Goal: Task Accomplishment & Management: Manage account settings

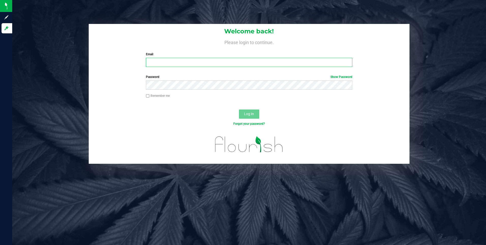
click at [155, 59] on input "Email" at bounding box center [249, 62] width 207 height 9
type input "[EMAIL_ADDRESS][DOMAIN_NAME]"
click at [239, 109] on button "Log In" at bounding box center [249, 113] width 20 height 9
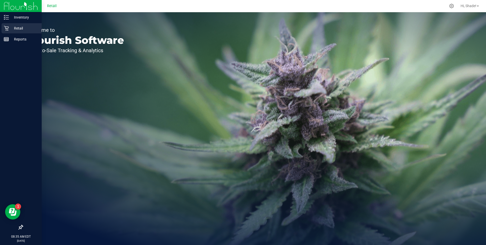
click at [18, 30] on p "Retail" at bounding box center [24, 28] width 31 height 6
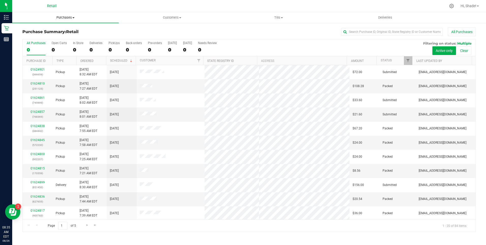
click at [57, 19] on span "Purchases" at bounding box center [65, 17] width 107 height 5
click at [112, 20] on span "Purchases" at bounding box center [65, 17] width 107 height 5
click at [72, 48] on div "All Purchases 0 Open Carts 0 In Store 0 Deliveries 0 PickUps 0 Back-orders 0 Pr…" at bounding box center [249, 47] width 453 height 17
click at [74, 48] on div "0" at bounding box center [78, 50] width 10 height 6
click at [0, 0] on input "In Store 0" at bounding box center [0, 0] width 0 height 0
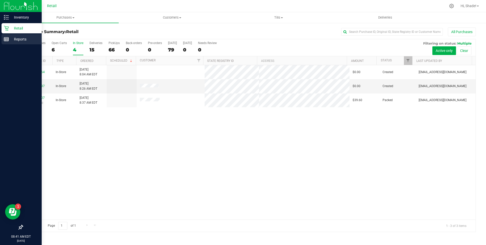
click at [13, 39] on p "Reports" at bounding box center [24, 39] width 31 height 6
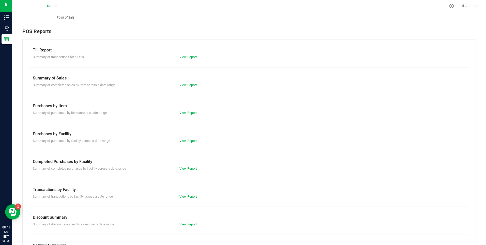
click at [192, 59] on div "View Report" at bounding box center [249, 56] width 147 height 5
click at [191, 58] on link "View Report" at bounding box center [188, 57] width 17 height 4
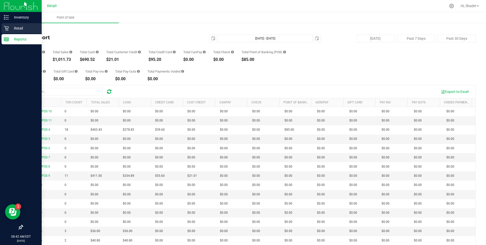
click at [8, 27] on icon at bounding box center [6, 28] width 5 height 5
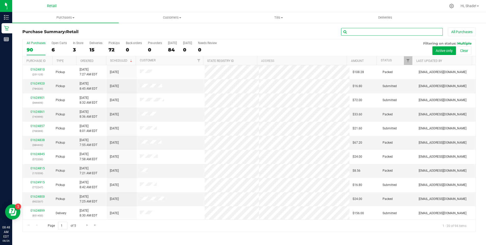
click at [357, 32] on input "text" at bounding box center [392, 32] width 102 height 8
type input "[PERSON_NAME]"
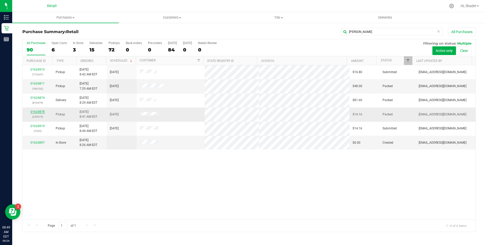
click at [36, 112] on link "01624878" at bounding box center [38, 112] width 14 height 4
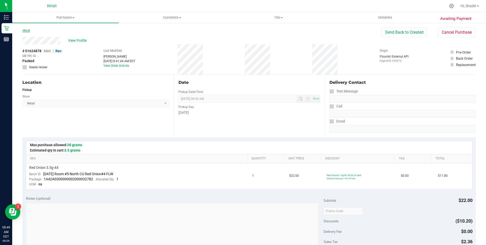
click at [28, 31] on link "Back" at bounding box center [26, 31] width 8 height 4
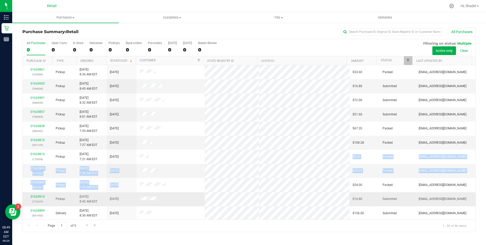
drag, startPoint x: 198, startPoint y: 173, endPoint x: 198, endPoint y: 194, distance: 21.6
click at [198, 194] on tbody "01624861 (745999) Pickup [DATE] 8:36 AM EDT 8/26/2025 $33.60 Packed [EMAIL_ADDR…" at bounding box center [249, 206] width 453 height 282
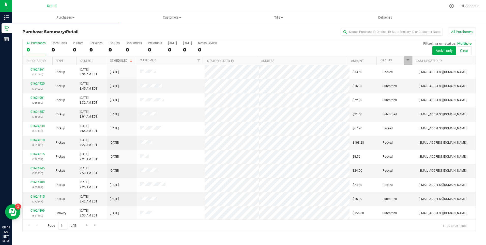
drag, startPoint x: 198, startPoint y: 194, endPoint x: 193, endPoint y: 224, distance: 29.8
click at [193, 224] on div "Page 1 of 5 1 - 20 of 96 items" at bounding box center [249, 225] width 453 height 12
click at [375, 30] on input "text" at bounding box center [392, 32] width 102 height 8
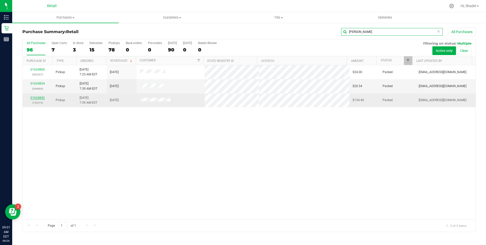
type input "[PERSON_NAME]"
click at [39, 97] on link "01624842" at bounding box center [38, 98] width 14 height 4
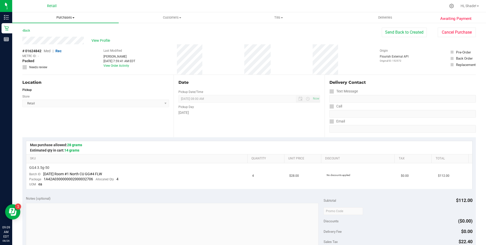
click at [70, 17] on span "Purchases" at bounding box center [65, 17] width 107 height 5
click at [55, 31] on span "Summary of purchases" at bounding box center [38, 30] width 52 height 4
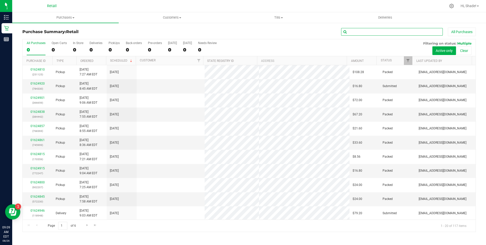
click at [369, 31] on input "text" at bounding box center [392, 32] width 102 height 8
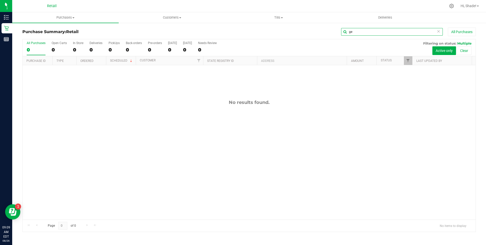
type input "g"
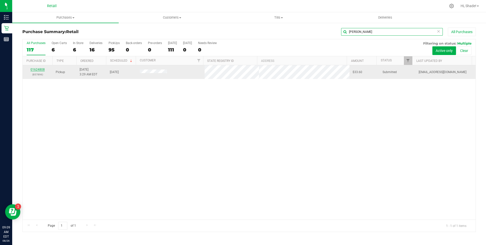
type input "[PERSON_NAME]"
click at [39, 70] on link "01624808" at bounding box center [38, 70] width 14 height 4
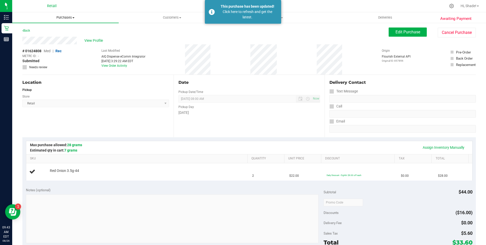
drag, startPoint x: 68, startPoint y: 18, endPoint x: 64, endPoint y: 18, distance: 3.6
click at [67, 18] on span "Purchases" at bounding box center [65, 17] width 107 height 5
click at [47, 31] on span "Summary of purchases" at bounding box center [38, 30] width 52 height 4
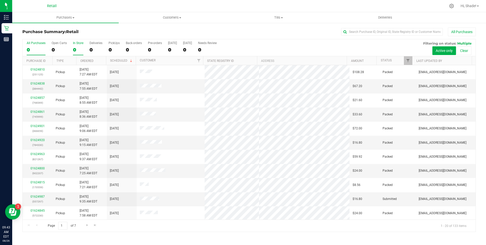
click at [75, 49] on div "0" at bounding box center [78, 50] width 10 height 6
click at [0, 0] on input "In Store 0" at bounding box center [0, 0] width 0 height 0
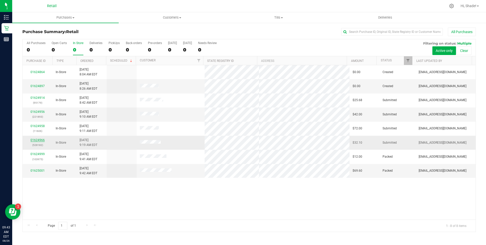
click at [38, 139] on link "01624966" at bounding box center [38, 140] width 14 height 4
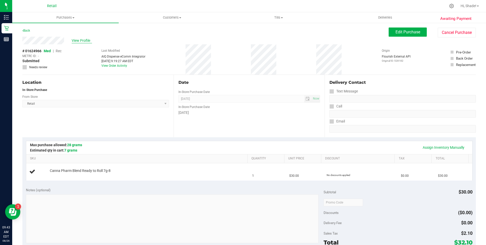
click at [75, 40] on span "View Profile" at bounding box center [82, 40] width 20 height 5
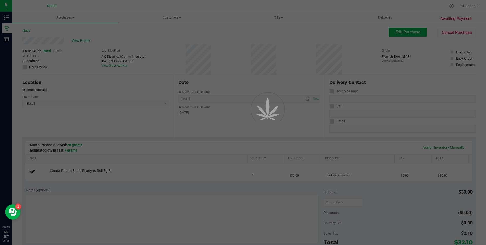
click at [85, 40] on div at bounding box center [243, 122] width 486 height 245
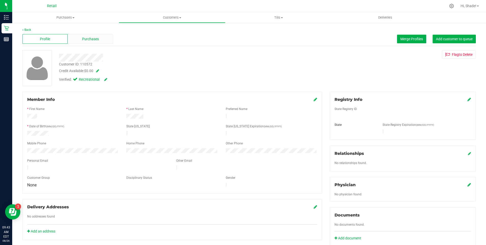
click at [88, 40] on span "Purchases" at bounding box center [90, 38] width 17 height 5
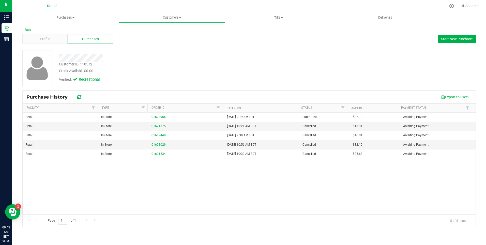
click at [25, 30] on link "Back" at bounding box center [26, 30] width 9 height 4
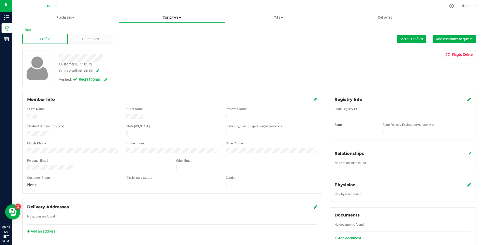
click at [170, 13] on uib-tab-heading "Customers All customers Add a new customer All physicians" at bounding box center [172, 17] width 106 height 10
click at [34, 165] on div at bounding box center [97, 168] width 149 height 6
click at [409, 38] on span "Merge Profiles" at bounding box center [412, 39] width 23 height 4
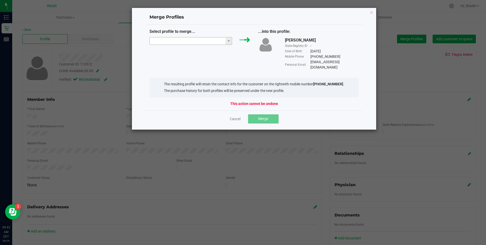
click at [189, 41] on input "NO DATA FOUND" at bounding box center [188, 40] width 76 height 7
click at [241, 114] on div "Cancel Merge" at bounding box center [255, 118] width 210 height 9
drag, startPoint x: 233, startPoint y: 112, endPoint x: 225, endPoint y: 100, distance: 14.6
click at [233, 116] on link "Cancel" at bounding box center [235, 118] width 11 height 5
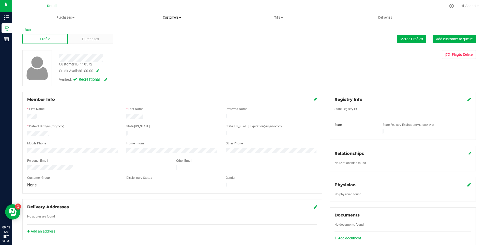
click at [172, 17] on span "Customers" at bounding box center [172, 17] width 107 height 5
click at [131, 32] on span "All customers" at bounding box center [137, 30] width 37 height 4
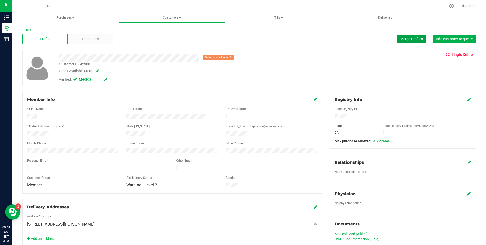
click at [408, 38] on span "Merge Profiles" at bounding box center [412, 39] width 23 height 4
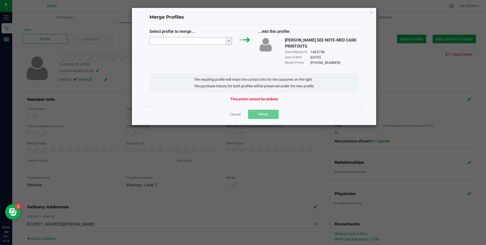
click at [190, 39] on input "NO DATA FOUND" at bounding box center [188, 40] width 76 height 7
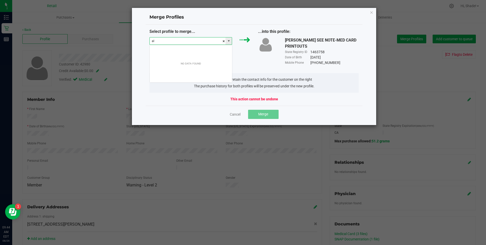
scroll to position [8, 83]
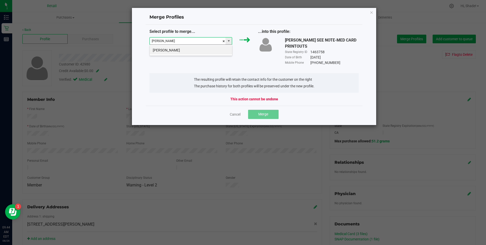
click at [188, 48] on li "[PERSON_NAME]" at bounding box center [191, 50] width 82 height 9
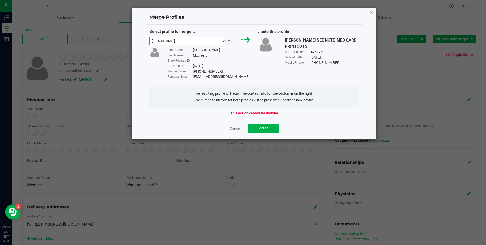
type input "[PERSON_NAME]"
click at [236, 79] on div "Personal Email [EMAIL_ADDRESS][DOMAIN_NAME]" at bounding box center [209, 76] width 83 height 5
drag, startPoint x: 236, startPoint y: 78, endPoint x: 195, endPoint y: 77, distance: 41.0
click at [195, 77] on div "Personal Email [EMAIL_ADDRESS][DOMAIN_NAME]" at bounding box center [209, 76] width 83 height 5
drag, startPoint x: 195, startPoint y: 77, endPoint x: 228, endPoint y: 66, distance: 34.3
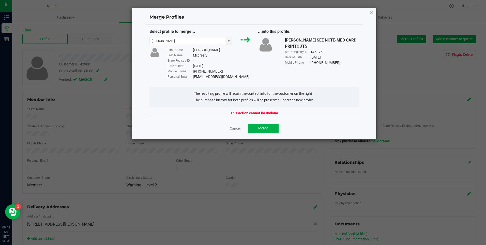
click at [227, 65] on div "Date of Birth [DEMOGRAPHIC_DATA]" at bounding box center [209, 65] width 83 height 5
drag, startPoint x: 237, startPoint y: 78, endPoint x: 193, endPoint y: 78, distance: 43.5
click at [193, 78] on div "Personal Email [EMAIL_ADDRESS][DOMAIN_NAME]" at bounding box center [209, 76] width 83 height 5
copy div "[EMAIL_ADDRESS][DOMAIN_NAME]"
click at [258, 127] on span "Merge" at bounding box center [263, 128] width 10 height 4
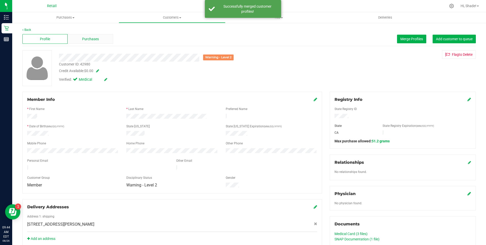
click at [81, 42] on div "Purchases" at bounding box center [90, 39] width 45 height 10
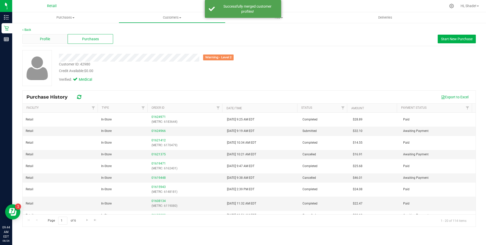
click at [53, 43] on div "Profile" at bounding box center [44, 39] width 45 height 10
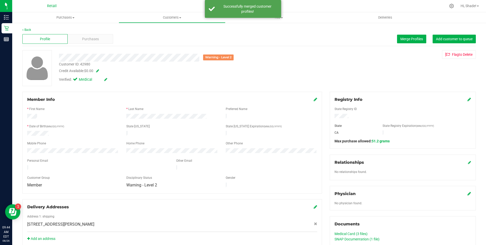
click at [315, 100] on icon at bounding box center [316, 99] width 4 height 4
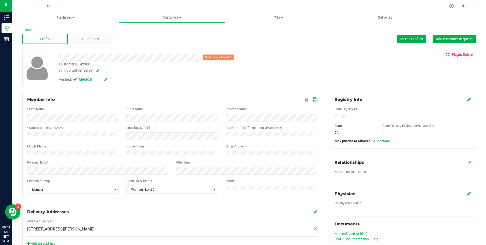
click at [313, 102] on icon at bounding box center [315, 100] width 5 height 4
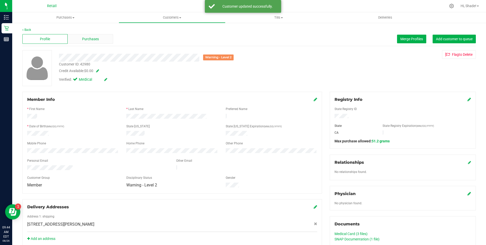
click at [97, 41] on span "Purchases" at bounding box center [90, 38] width 17 height 5
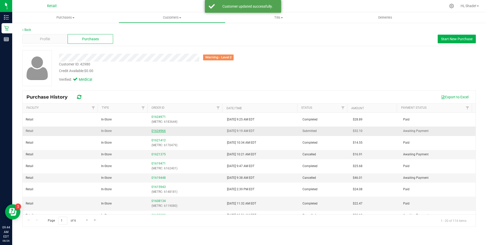
click at [160, 131] on link "01624966" at bounding box center [159, 131] width 14 height 4
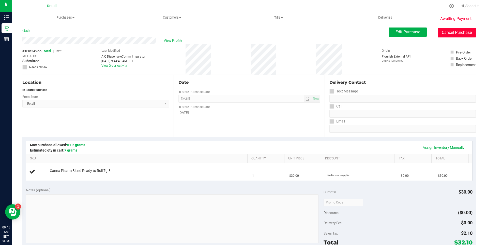
click at [449, 29] on button "Cancel Purchase" at bounding box center [457, 33] width 38 height 10
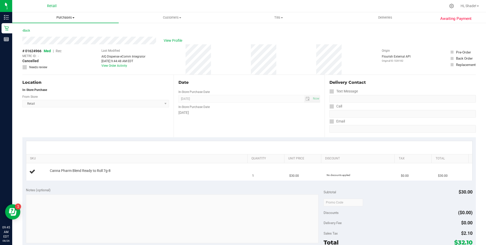
click at [67, 16] on span "Purchases" at bounding box center [65, 17] width 107 height 5
click at [60, 31] on span "Summary of purchases" at bounding box center [38, 30] width 52 height 4
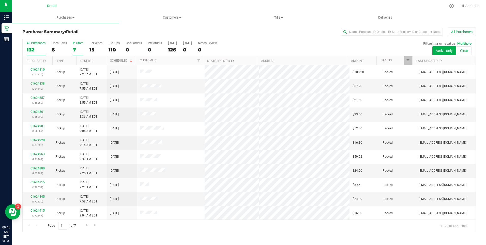
click at [77, 45] on label "In Store 7" at bounding box center [78, 48] width 10 height 14
click at [0, 0] on input "In Store 7" at bounding box center [0, 0] width 0 height 0
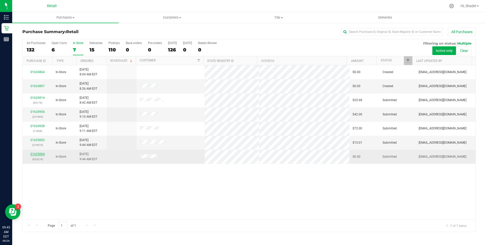
click at [33, 153] on link "01625004" at bounding box center [38, 154] width 14 height 4
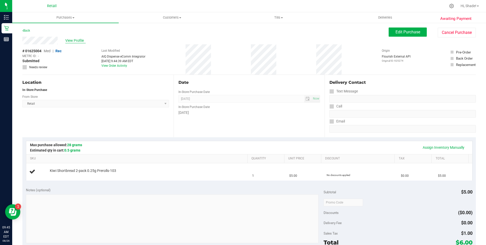
click at [82, 40] on span "View Profile" at bounding box center [75, 40] width 20 height 5
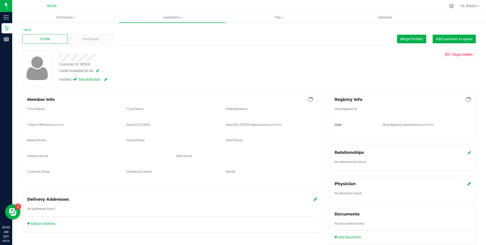
click at [105, 40] on div "Purchases" at bounding box center [90, 39] width 45 height 10
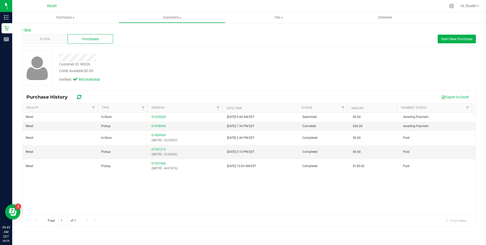
click at [26, 29] on link "Back" at bounding box center [26, 30] width 9 height 4
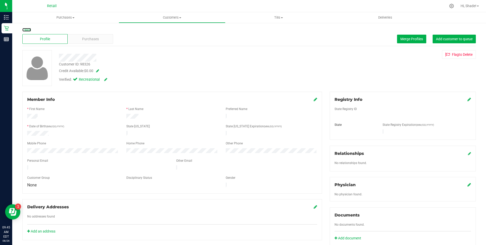
click at [26, 29] on link "Back" at bounding box center [26, 30] width 9 height 4
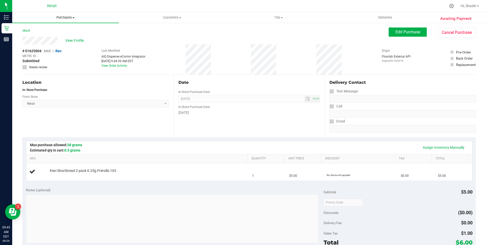
click at [64, 18] on span "Purchases" at bounding box center [65, 17] width 107 height 5
click at [49, 30] on span "Summary of purchases" at bounding box center [38, 30] width 52 height 4
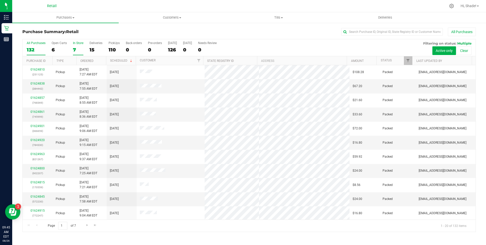
click at [75, 48] on div "7" at bounding box center [78, 50] width 10 height 6
click at [0, 0] on input "In Store 7" at bounding box center [0, 0] width 0 height 0
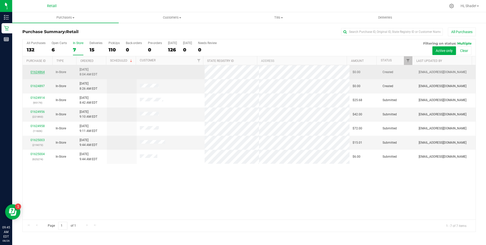
click at [38, 70] on link "01624864" at bounding box center [38, 72] width 14 height 4
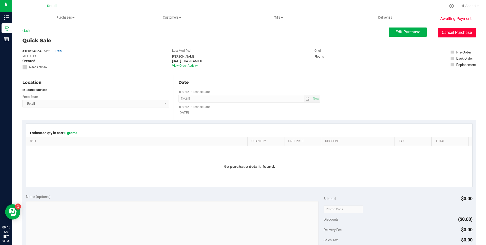
click at [458, 31] on button "Cancel Purchase" at bounding box center [457, 33] width 38 height 10
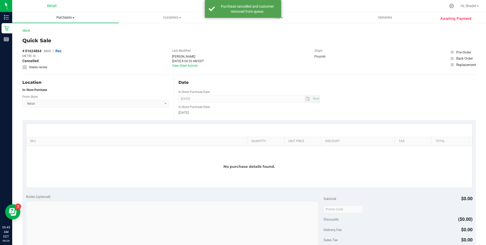
click at [58, 18] on span "Purchases" at bounding box center [65, 17] width 107 height 5
click at [55, 29] on span "Summary of purchases" at bounding box center [38, 30] width 52 height 4
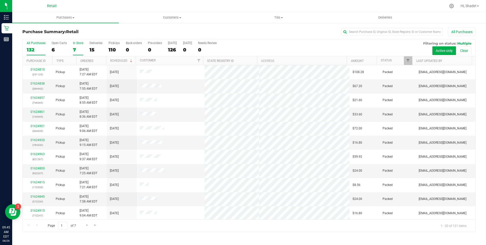
click at [76, 50] on div "7" at bounding box center [78, 50] width 10 height 6
click at [0, 0] on input "In Store 7" at bounding box center [0, 0] width 0 height 0
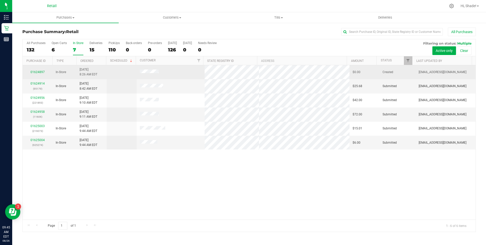
click at [34, 69] on td "01624897" at bounding box center [38, 72] width 30 height 14
click at [34, 71] on link "01624897" at bounding box center [38, 72] width 14 height 4
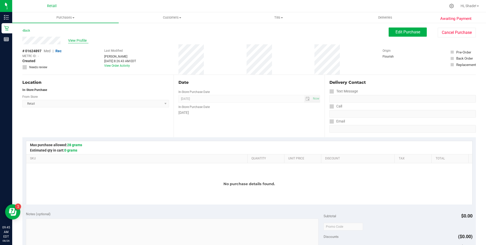
click at [79, 40] on span "View Profile" at bounding box center [78, 40] width 20 height 5
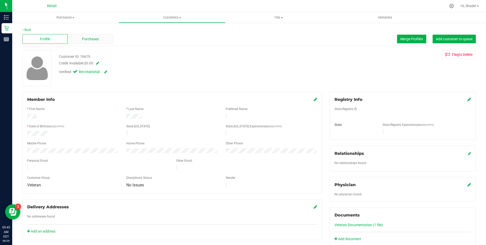
click at [100, 40] on div "Purchases" at bounding box center [90, 39] width 45 height 10
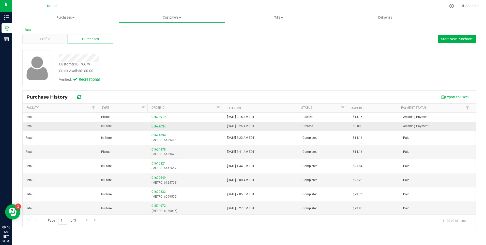
click at [159, 124] on link "01624897" at bounding box center [159, 126] width 14 height 4
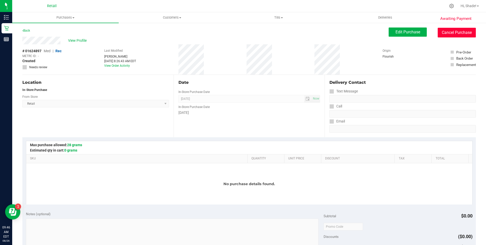
click at [451, 29] on button "Cancel Purchase" at bounding box center [457, 33] width 38 height 10
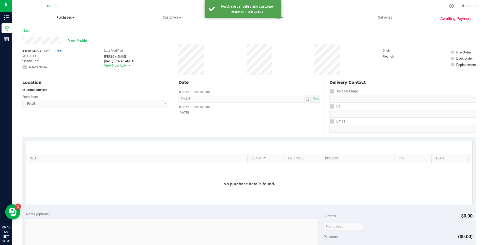
click at [69, 20] on uib-tab-heading "Purchases Summary of purchases Fulfillment All purchases" at bounding box center [65, 17] width 107 height 11
click at [48, 30] on span "Summary of purchases" at bounding box center [38, 30] width 52 height 4
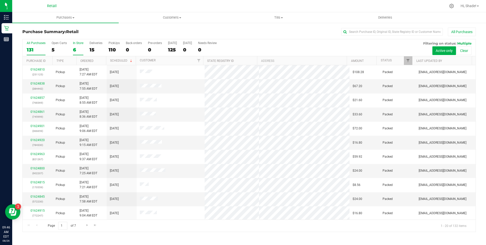
click at [73, 49] on div "6" at bounding box center [78, 50] width 10 height 6
click at [0, 0] on input "In Store 6" at bounding box center [0, 0] width 0 height 0
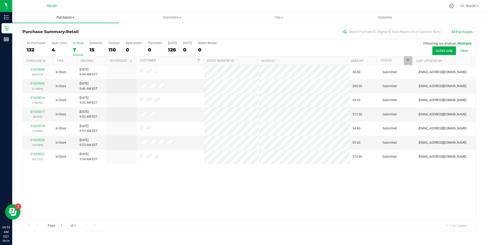
click at [62, 18] on span "Purchases" at bounding box center [65, 17] width 107 height 5
click at [55, 31] on span "Summary of purchases" at bounding box center [38, 30] width 52 height 4
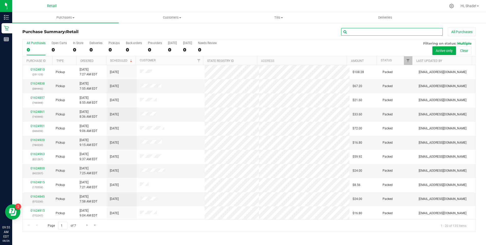
click at [383, 31] on input "text" at bounding box center [392, 32] width 102 height 8
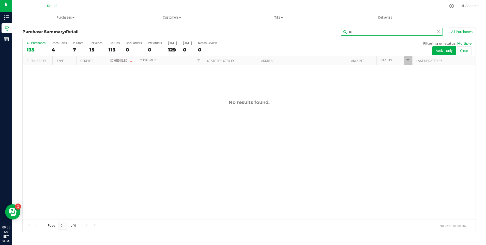
type input "g"
click at [172, 17] on span "Customers" at bounding box center [172, 17] width 106 height 5
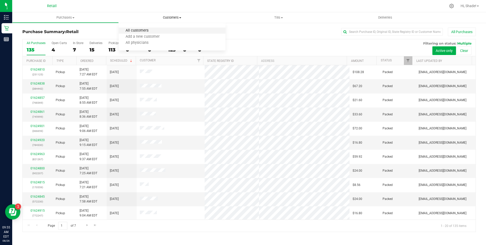
click at [138, 31] on span "All customers" at bounding box center [137, 30] width 37 height 4
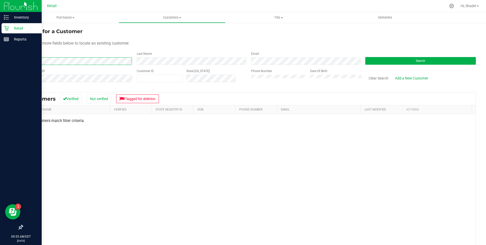
click at [11, 53] on div "Inventory Retail Reports 09:55 AM EDT [DATE] 08/26 Retail Hi, Shade! Purchases …" at bounding box center [243, 122] width 486 height 245
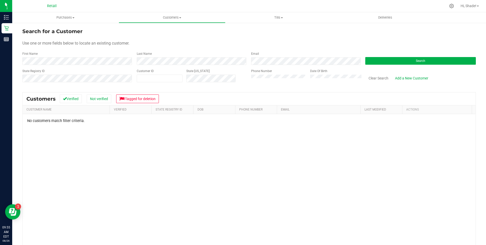
click at [63, 69] on div "State Registry ID" at bounding box center [77, 78] width 111 height 18
click at [377, 62] on button "Search" at bounding box center [421, 61] width 111 height 8
click at [121, 59] on div "First Name Last Name Email Search" at bounding box center [249, 57] width 454 height 13
click at [0, 40] on html "Inventory Retail Reports 09:55 AM EDT [DATE] 08/26 Retail Hi, Shade! Purchases …" at bounding box center [243, 122] width 486 height 245
